Goal: Information Seeking & Learning: Understand process/instructions

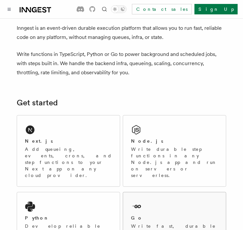
scroll to position [65, 0]
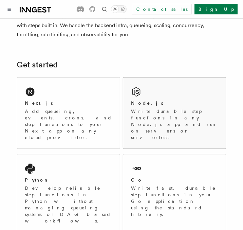
click at [168, 114] on p "Write durable step functions in any Node.js app and run on servers or serverles…" at bounding box center [174, 124] width 87 height 33
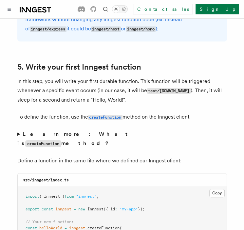
scroll to position [1342, 0]
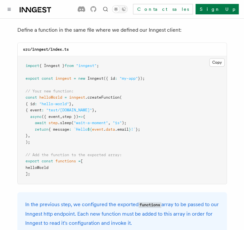
click at [47, 126] on pre "import { Inngest } from "inngest" ; export const inngest = new Inngest ({ id : …" at bounding box center [122, 120] width 209 height 128
click at [216, 58] on button "Copy Copied" at bounding box center [216, 62] width 15 height 9
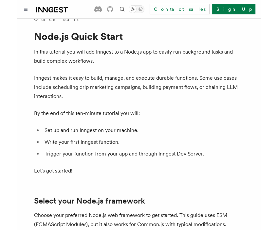
scroll to position [0, 0]
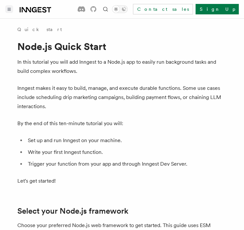
click at [10, 11] on button "Toggle navigation" at bounding box center [9, 9] width 8 height 8
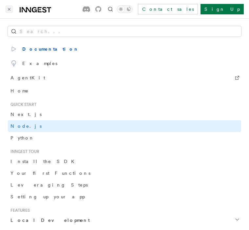
click at [9, 9] on icon "Toggle navigation" at bounding box center [9, 9] width 3 height 3
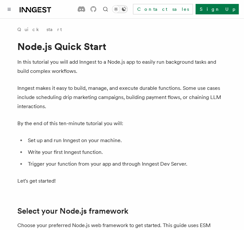
click at [128, 10] on button "Toggle dark mode" at bounding box center [120, 9] width 16 height 8
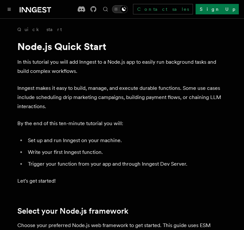
click at [126, 9] on icon "Toggle dark mode" at bounding box center [124, 9] width 4 height 4
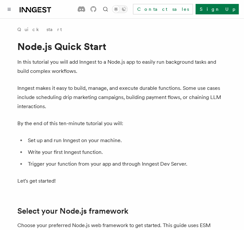
click at [111, 92] on p "Inngest makes it easy to build, manage, and execute durable functions. Some use…" at bounding box center [121, 97] width 209 height 27
